Goal: Check status

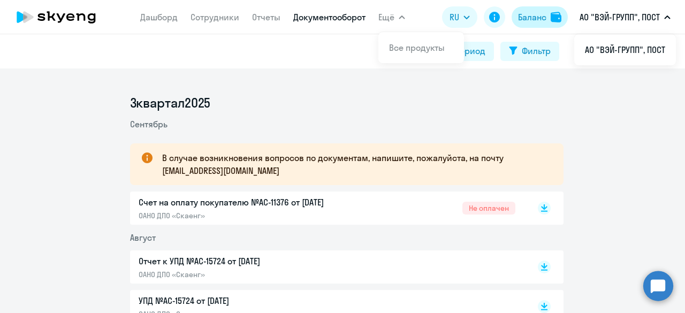
click at [528, 18] on div "Баланс" at bounding box center [532, 17] width 28 height 13
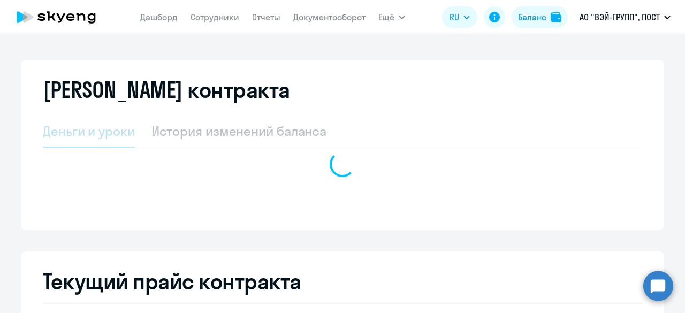
select select "english_adult_not_native_speaker"
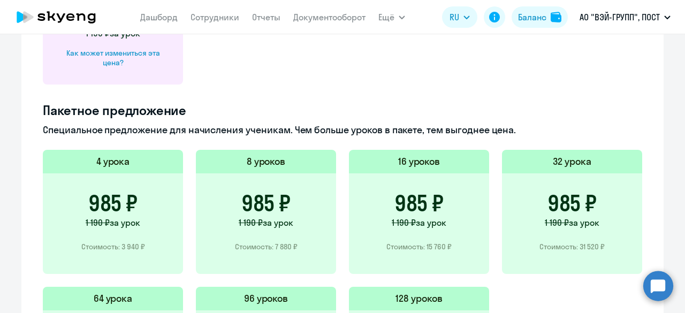
scroll to position [214, 0]
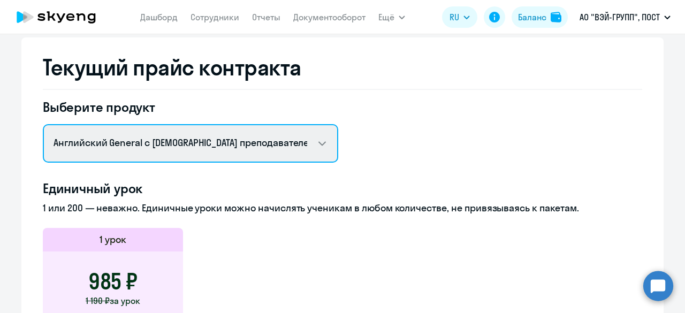
click at [263, 141] on select "Английский General с [DEMOGRAPHIC_DATA] преподавателем Английский General с [DE…" at bounding box center [191, 143] width 296 height 39
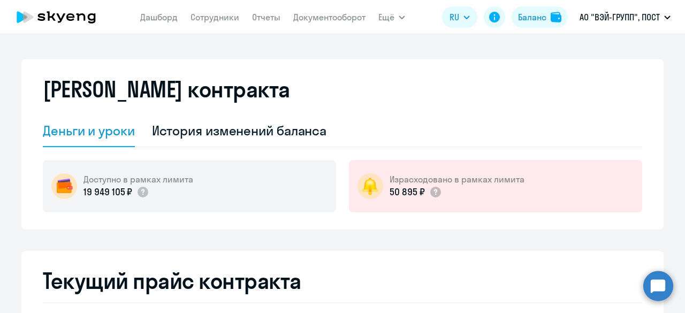
scroll to position [0, 0]
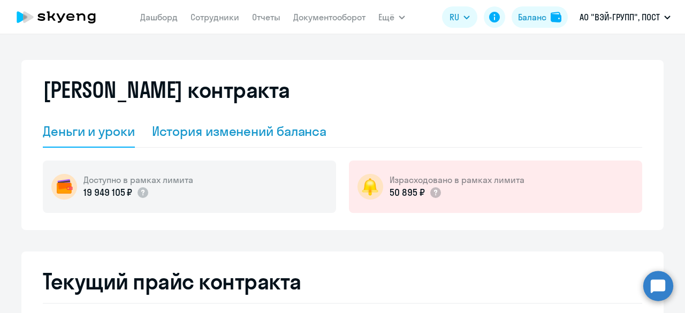
click at [257, 132] on div "История изменений баланса" at bounding box center [239, 131] width 175 height 17
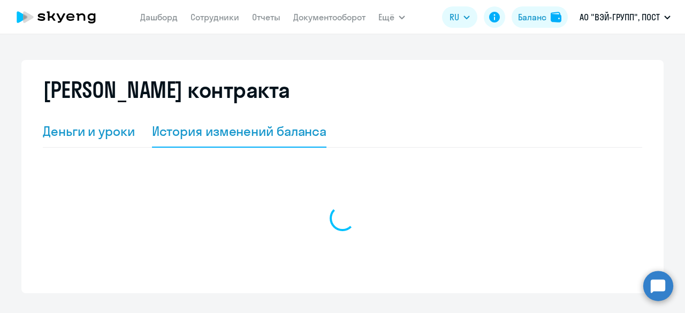
click at [110, 134] on div "Деньги и уроки" at bounding box center [89, 131] width 92 height 17
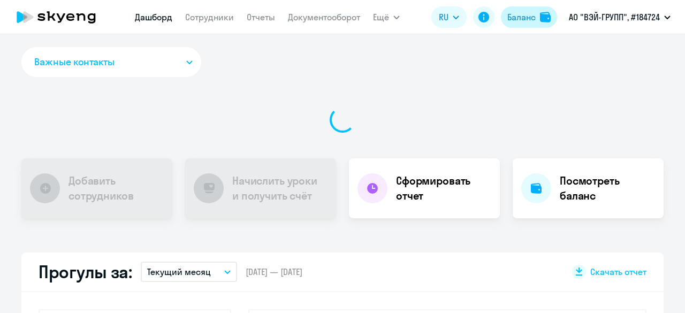
click at [520, 17] on div "Баланс" at bounding box center [522, 17] width 28 height 13
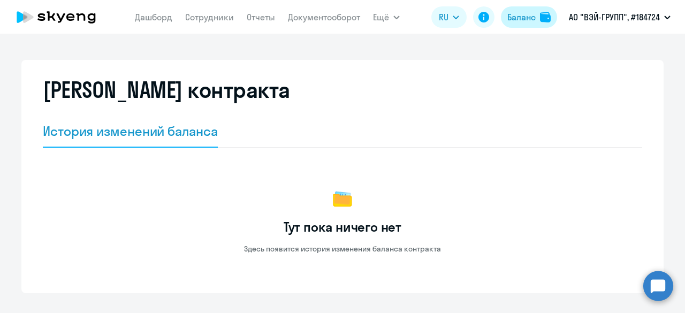
click at [508, 16] on div "Баланс" at bounding box center [522, 17] width 28 height 13
